Goal: Information Seeking & Learning: Learn about a topic

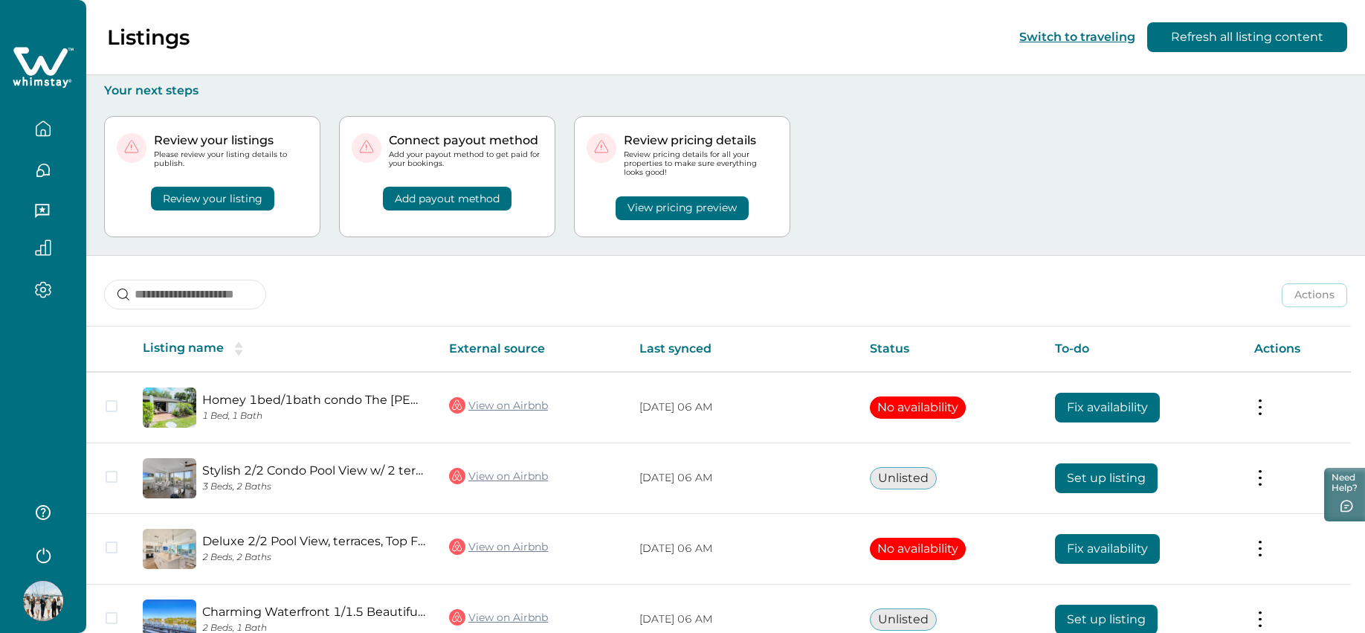
scroll to position [74, 0]
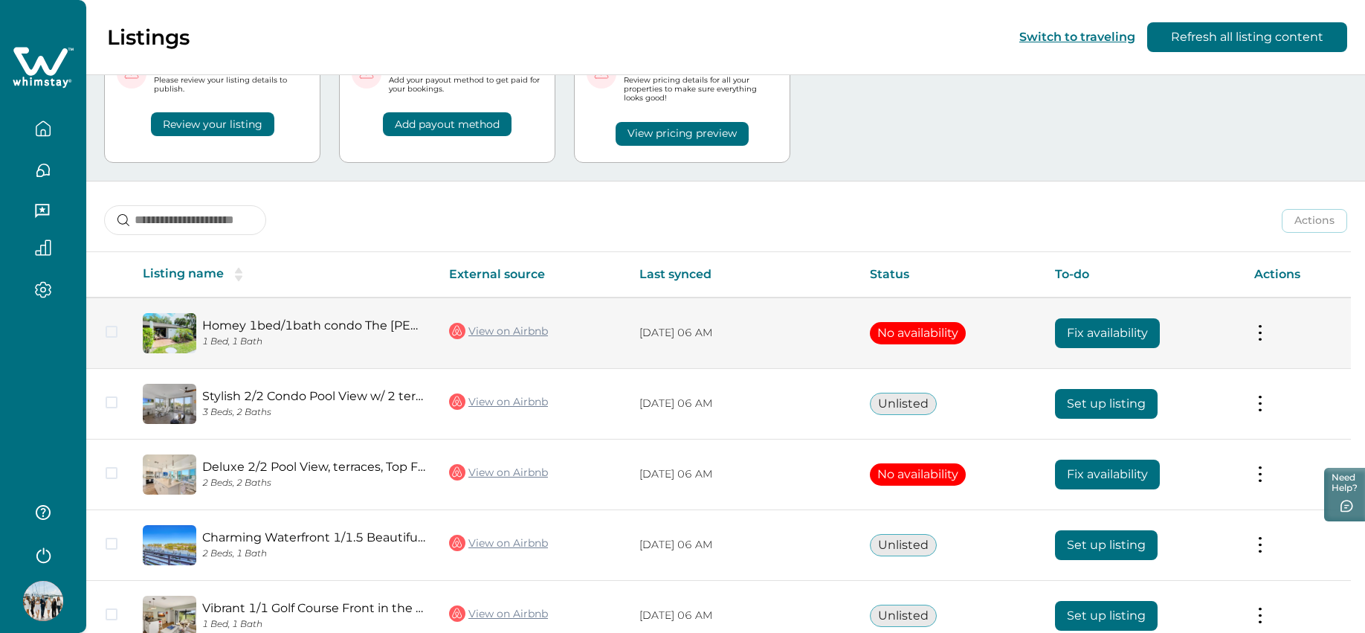
click at [1266, 336] on button at bounding box center [1261, 333] width 12 height 16
click at [247, 321] on link "Homey 1bed/1bath condo The [PERSON_NAME] Pool View" at bounding box center [313, 325] width 223 height 14
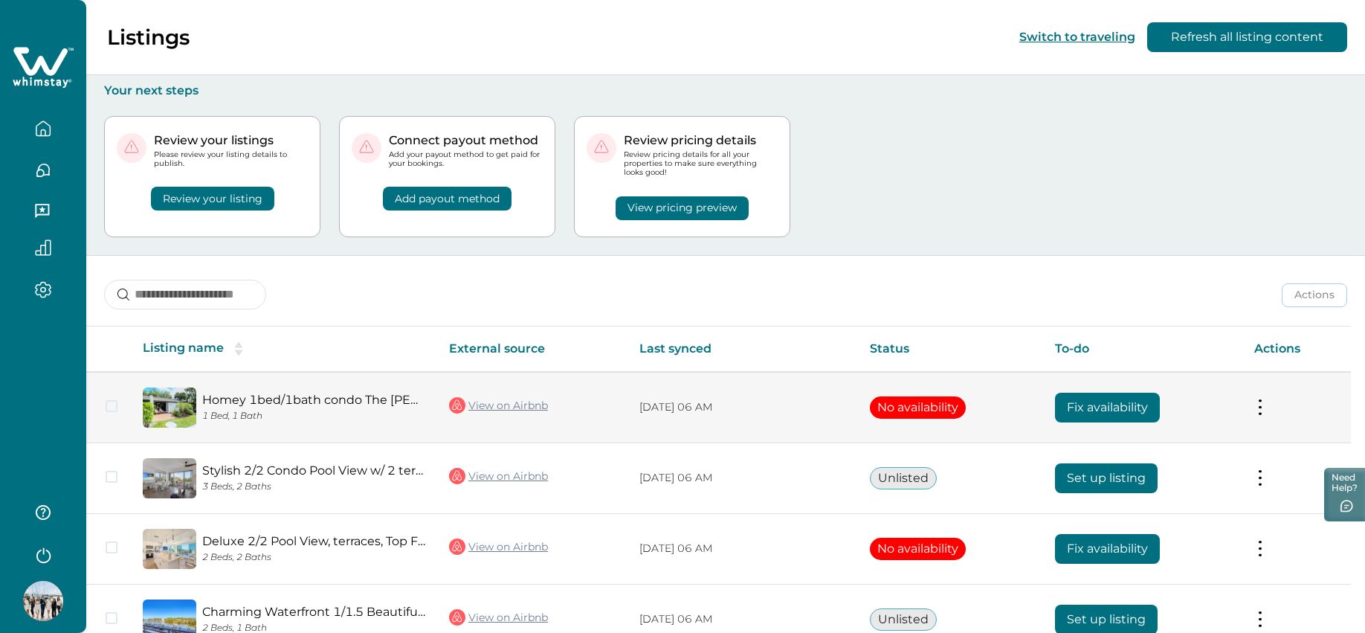
click at [1266, 411] on button at bounding box center [1261, 407] width 12 height 16
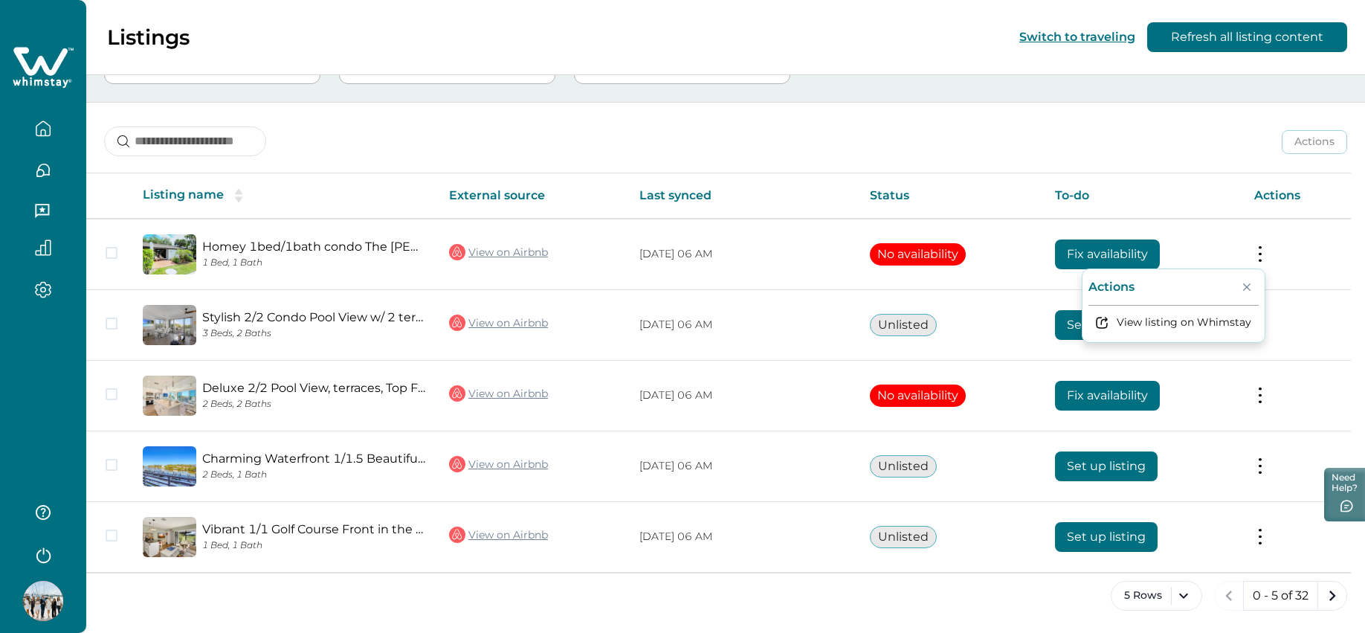
scroll to position [155, 0]
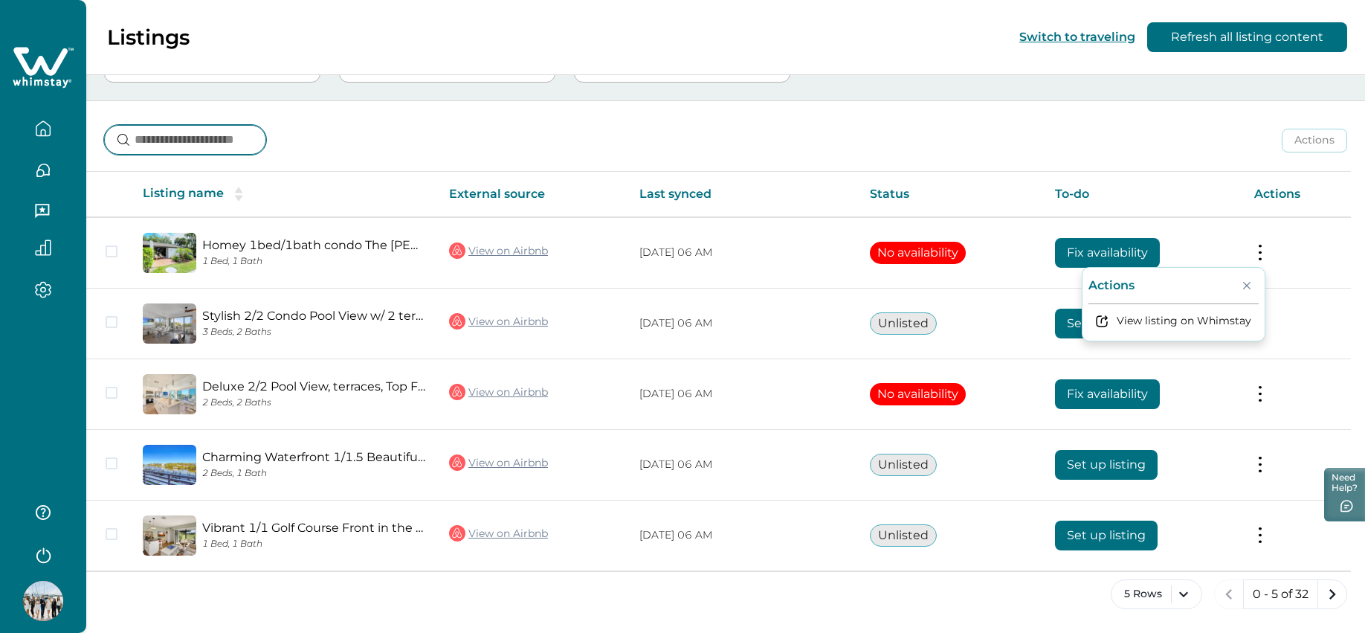
click at [206, 139] on input at bounding box center [185, 140] width 162 height 30
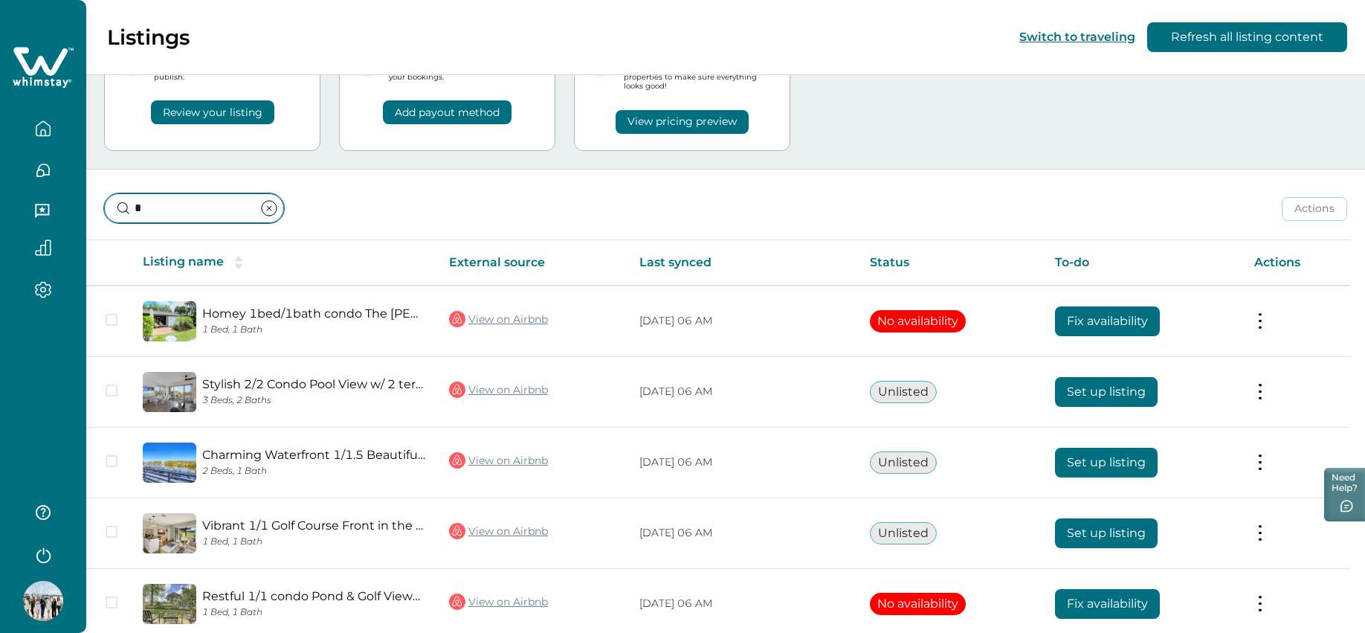
scroll to position [155, 0]
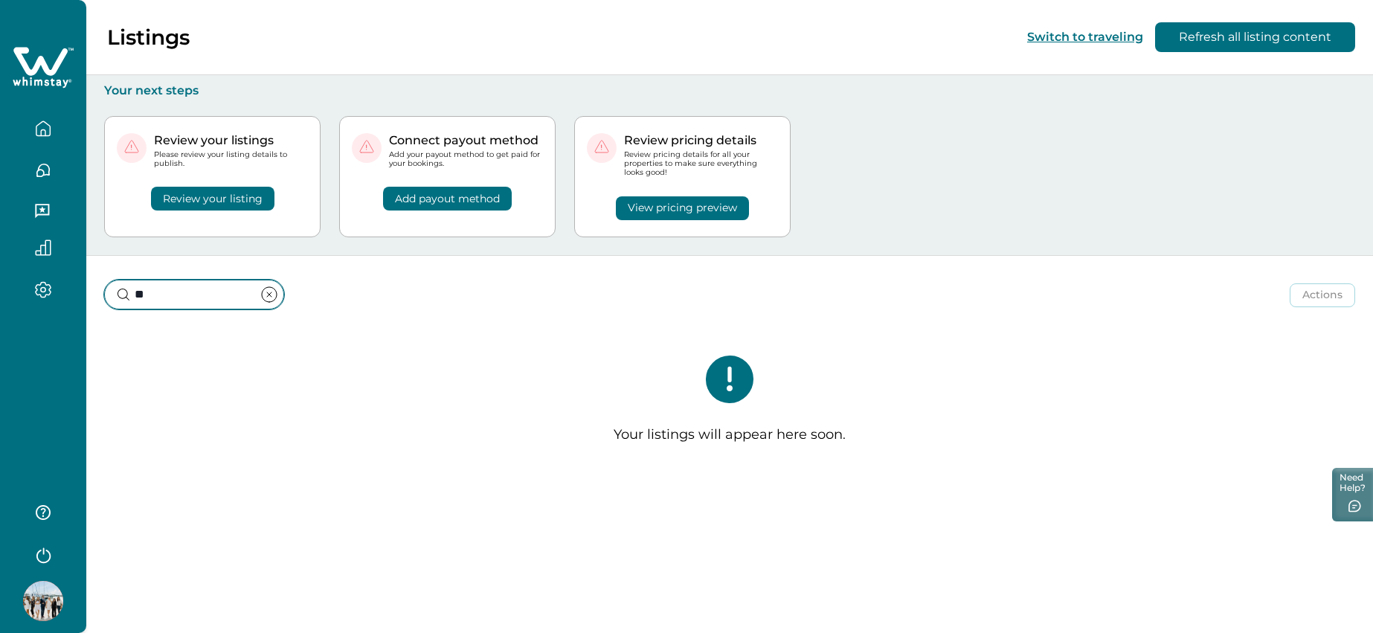
type input "*"
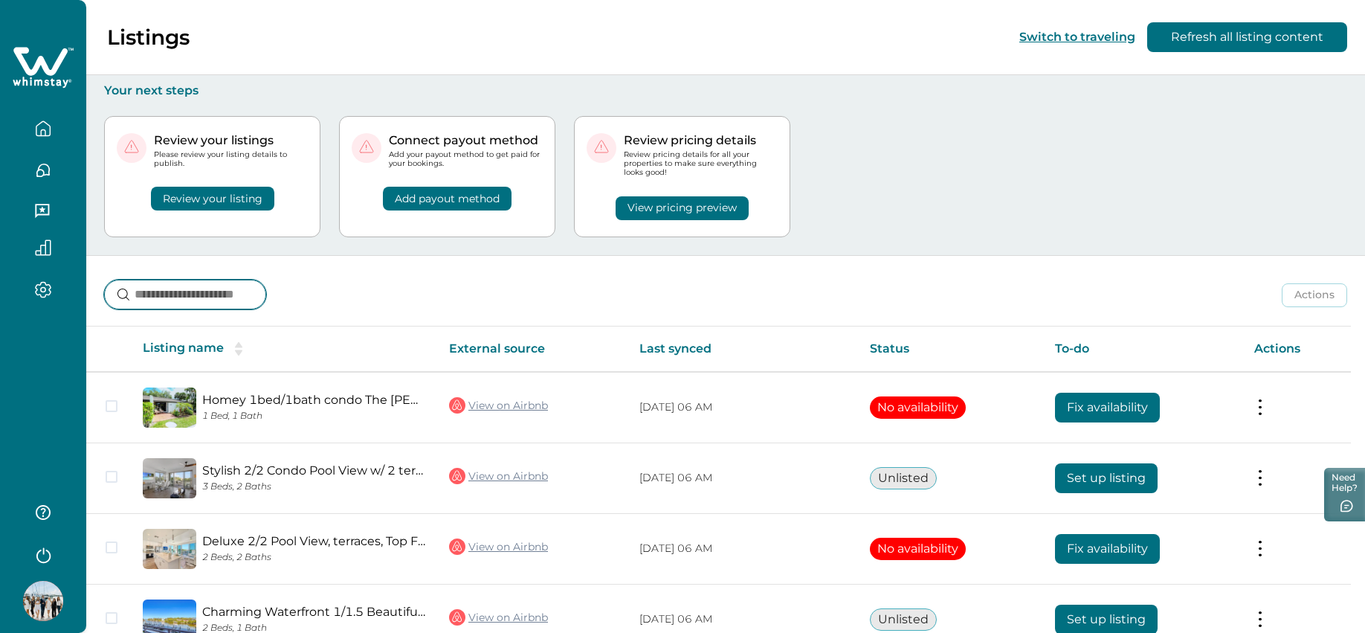
click at [239, 300] on input at bounding box center [185, 295] width 162 height 30
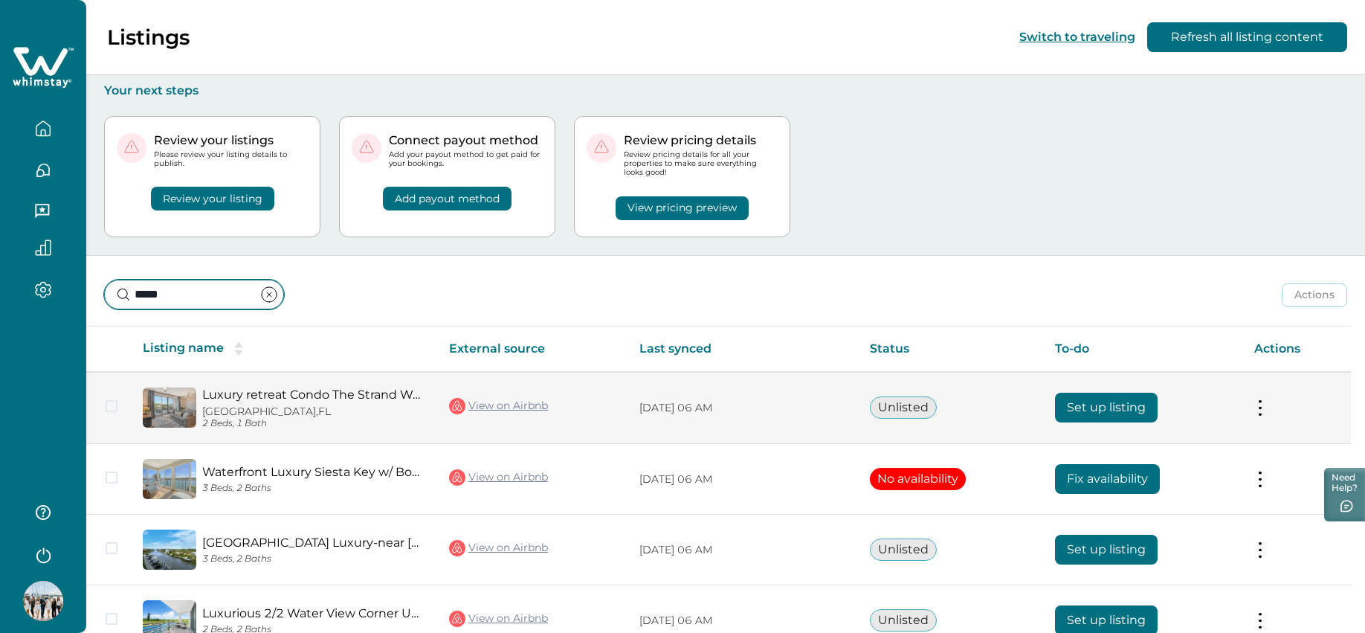
type input "*****"
click at [899, 406] on button "Unlisted" at bounding box center [903, 407] width 67 height 22
click at [112, 407] on span at bounding box center [112, 406] width 12 height 12
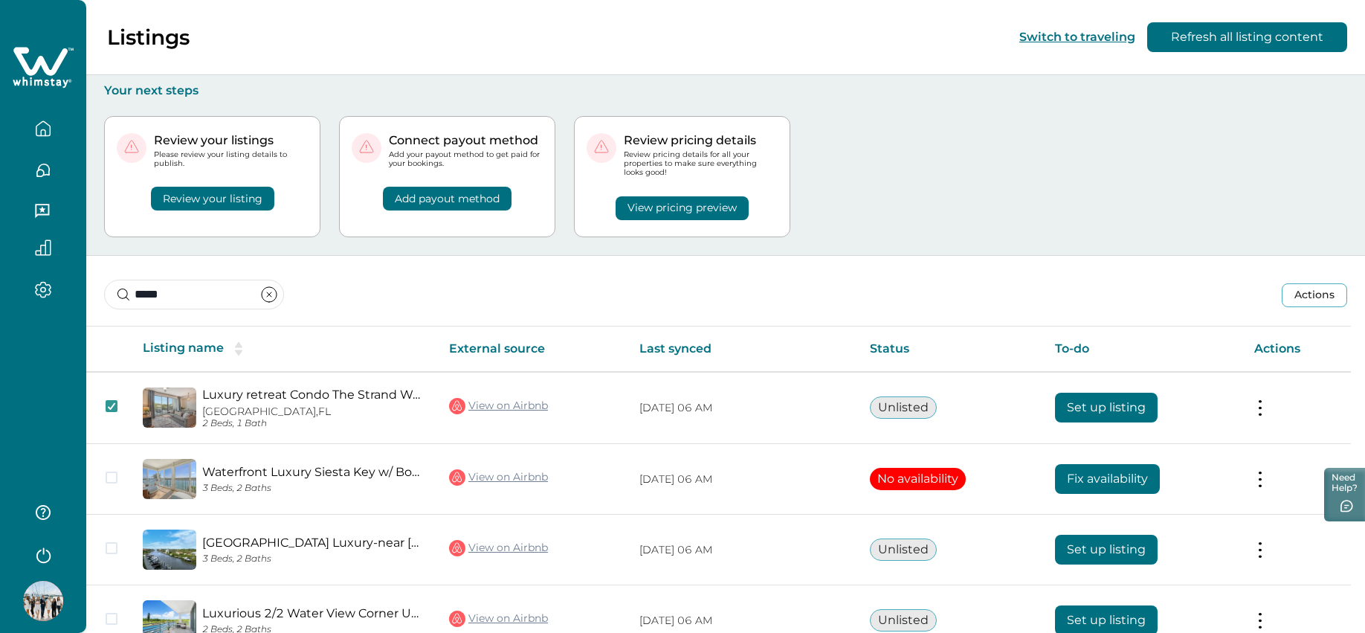
click at [1326, 298] on button "Actions" at bounding box center [1314, 295] width 65 height 24
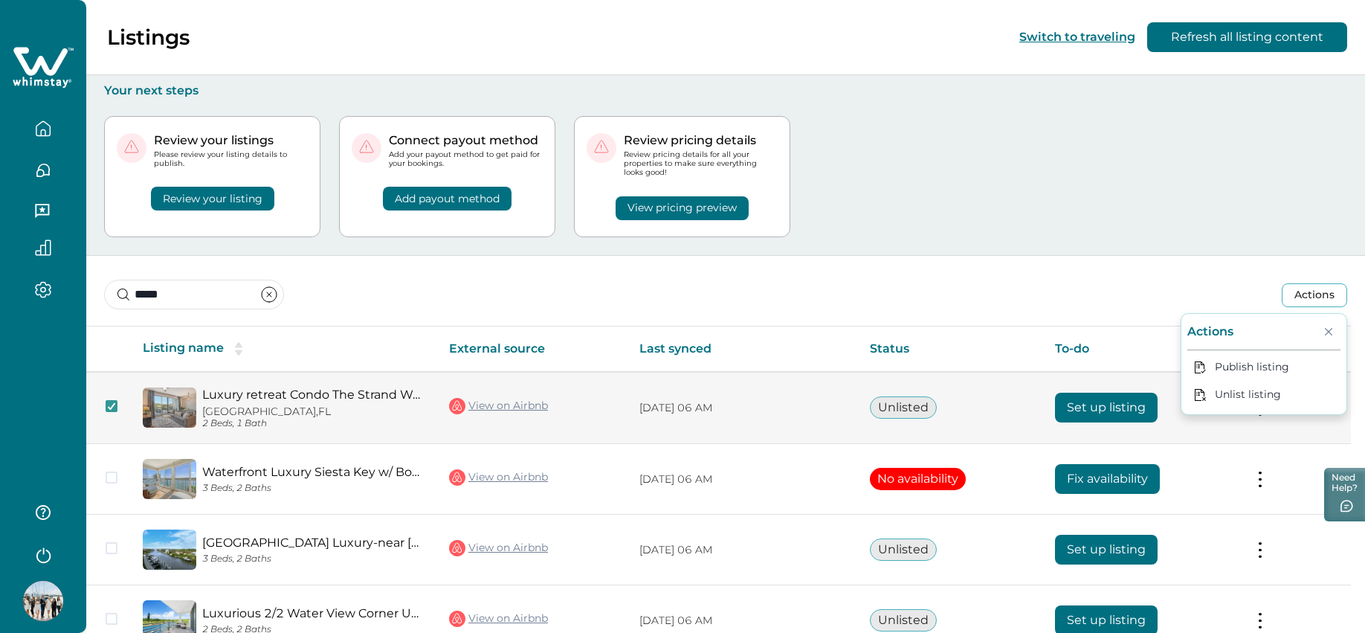
click at [557, 423] on td "View on Airbnb" at bounding box center [532, 408] width 190 height 72
click at [303, 403] on div "Luxury retreat Condo The Strand Water View w/ Den Sarasota, FL 2 Beds, 1 Bath" at bounding box center [310, 408] width 229 height 42
click at [1266, 403] on button at bounding box center [1261, 408] width 12 height 16
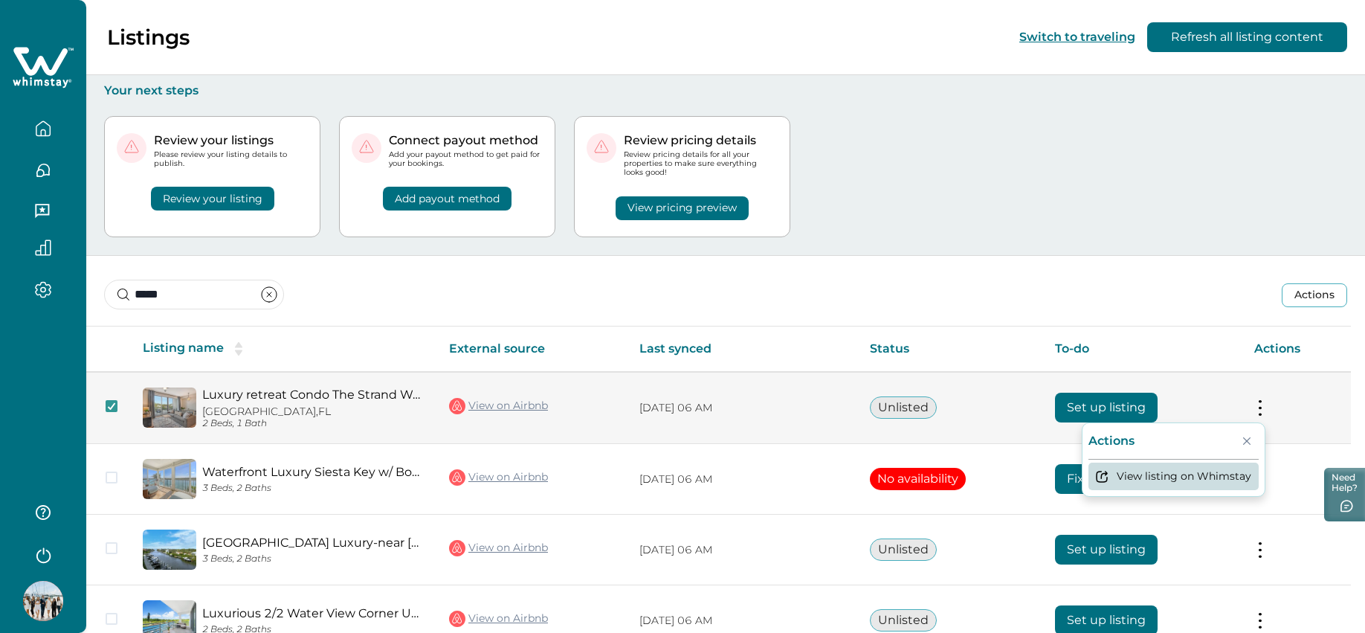
click at [1157, 480] on button "View listing on Whimstay" at bounding box center [1174, 477] width 170 height 28
